Goal: Information Seeking & Learning: Find specific page/section

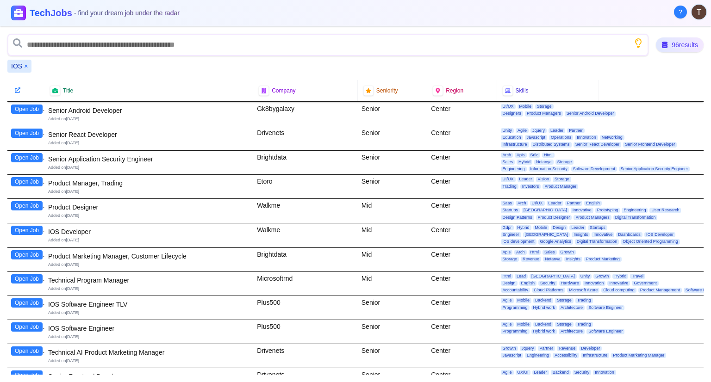
scroll to position [2074, 0]
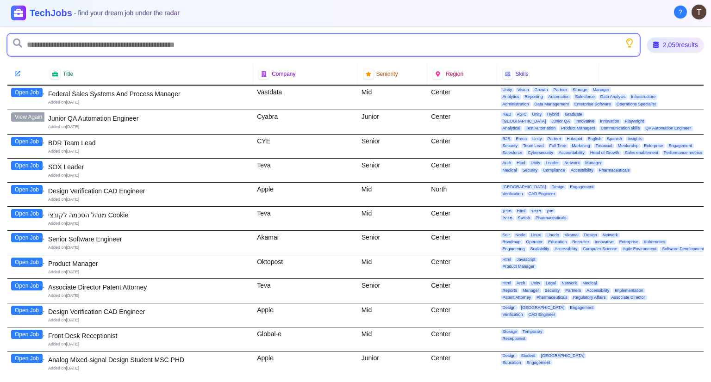
click at [55, 49] on input "text" at bounding box center [323, 45] width 632 height 22
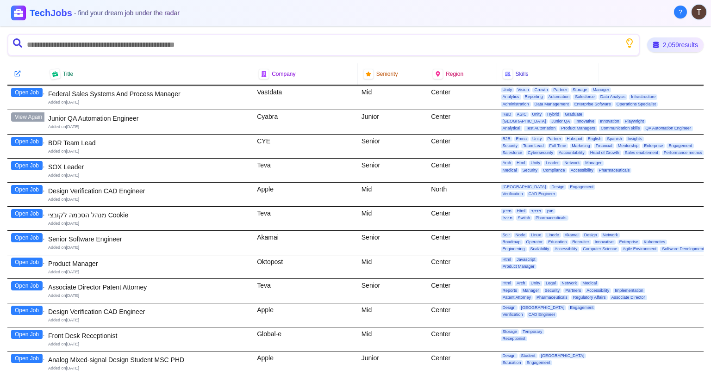
click at [17, 73] on icon at bounding box center [17, 73] width 6 height 6
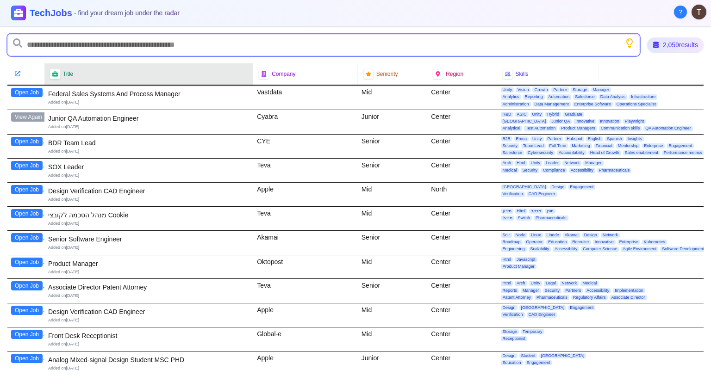
click at [86, 50] on input "text" at bounding box center [323, 45] width 632 height 22
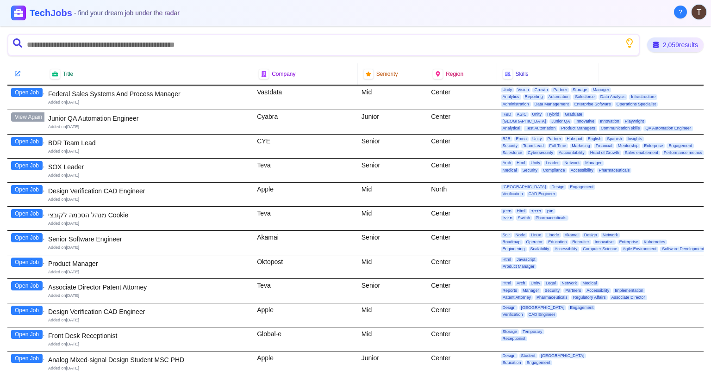
click at [630, 47] on icon "Show search tips" at bounding box center [629, 42] width 9 height 9
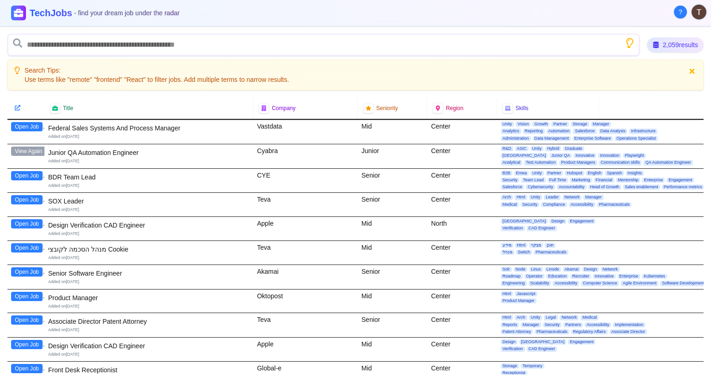
click at [630, 47] on icon "Show search tips" at bounding box center [629, 43] width 12 height 12
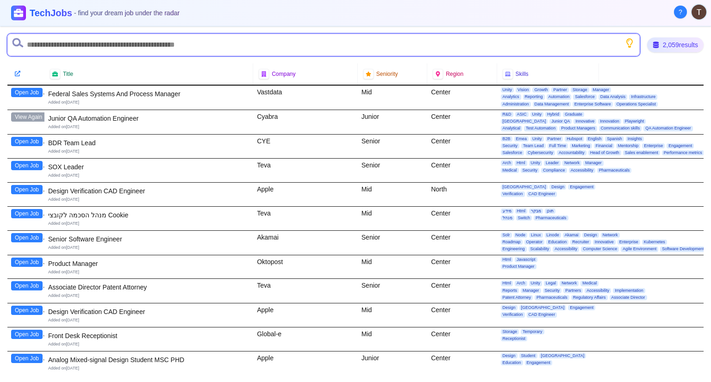
click at [522, 43] on input "text" at bounding box center [323, 45] width 632 height 22
type input "***"
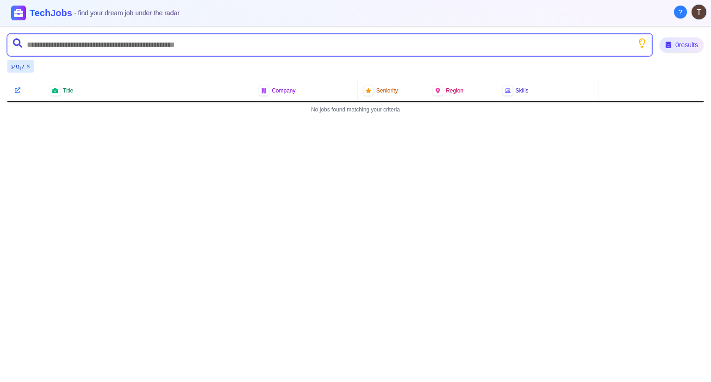
type input "*"
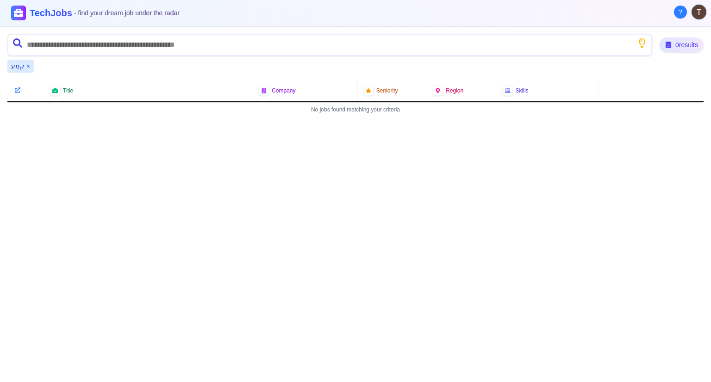
click at [26, 63] on button "×" at bounding box center [28, 66] width 4 height 9
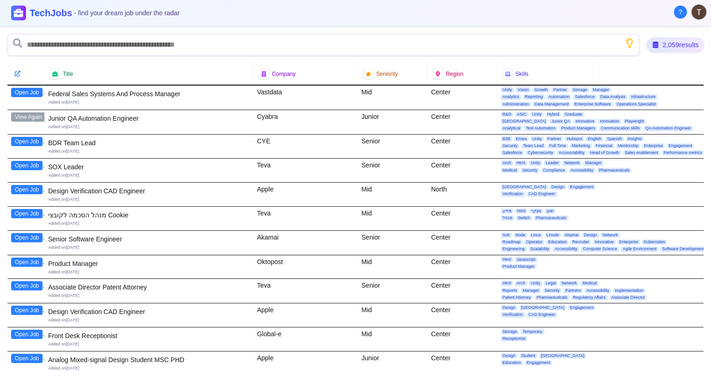
click at [666, 50] on div "2,059 results" at bounding box center [675, 44] width 58 height 15
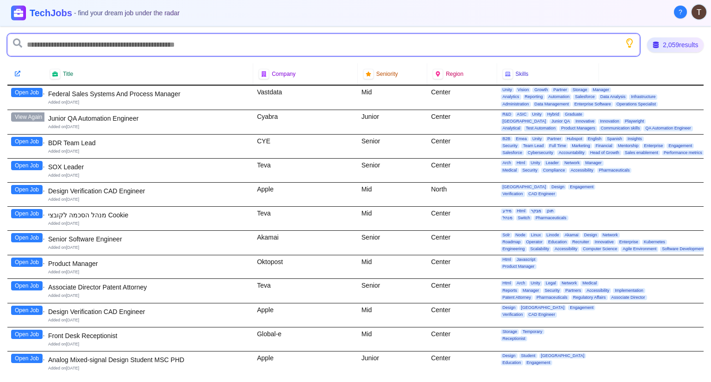
click at [552, 43] on input "text" at bounding box center [323, 45] width 632 height 22
type input "********"
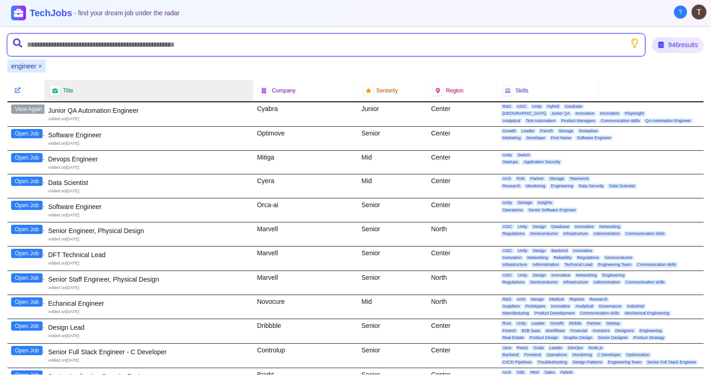
drag, startPoint x: 110, startPoint y: 44, endPoint x: 103, endPoint y: 49, distance: 8.5
click at [109, 46] on input "text" at bounding box center [325, 45] width 637 height 22
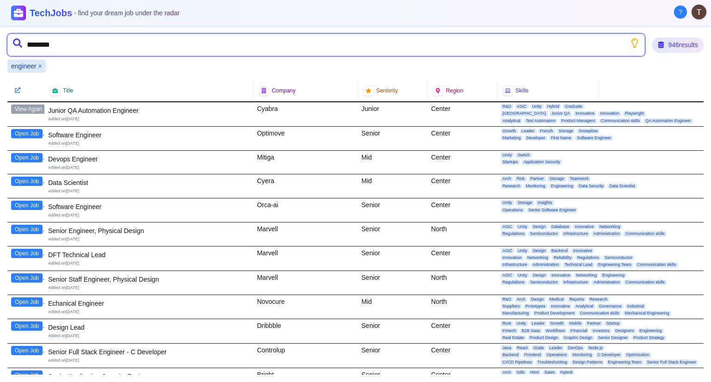
type input "*********"
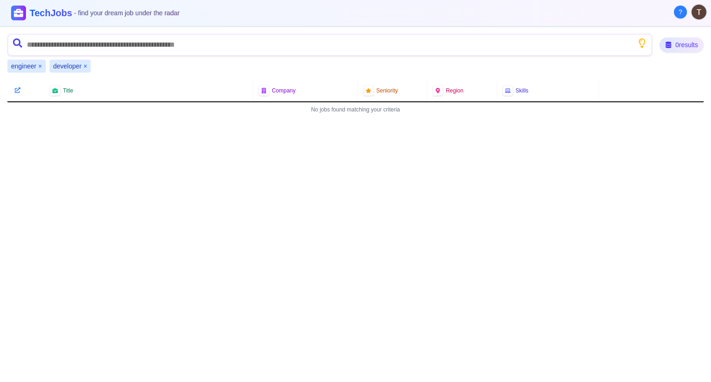
click at [37, 62] on div "engineer ×" at bounding box center [26, 66] width 38 height 13
click at [38, 65] on button "×" at bounding box center [40, 66] width 4 height 9
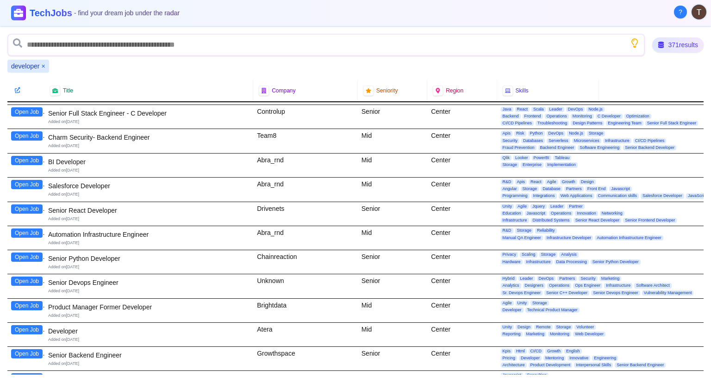
scroll to position [324, 0]
